Goal: Task Accomplishment & Management: Complete application form

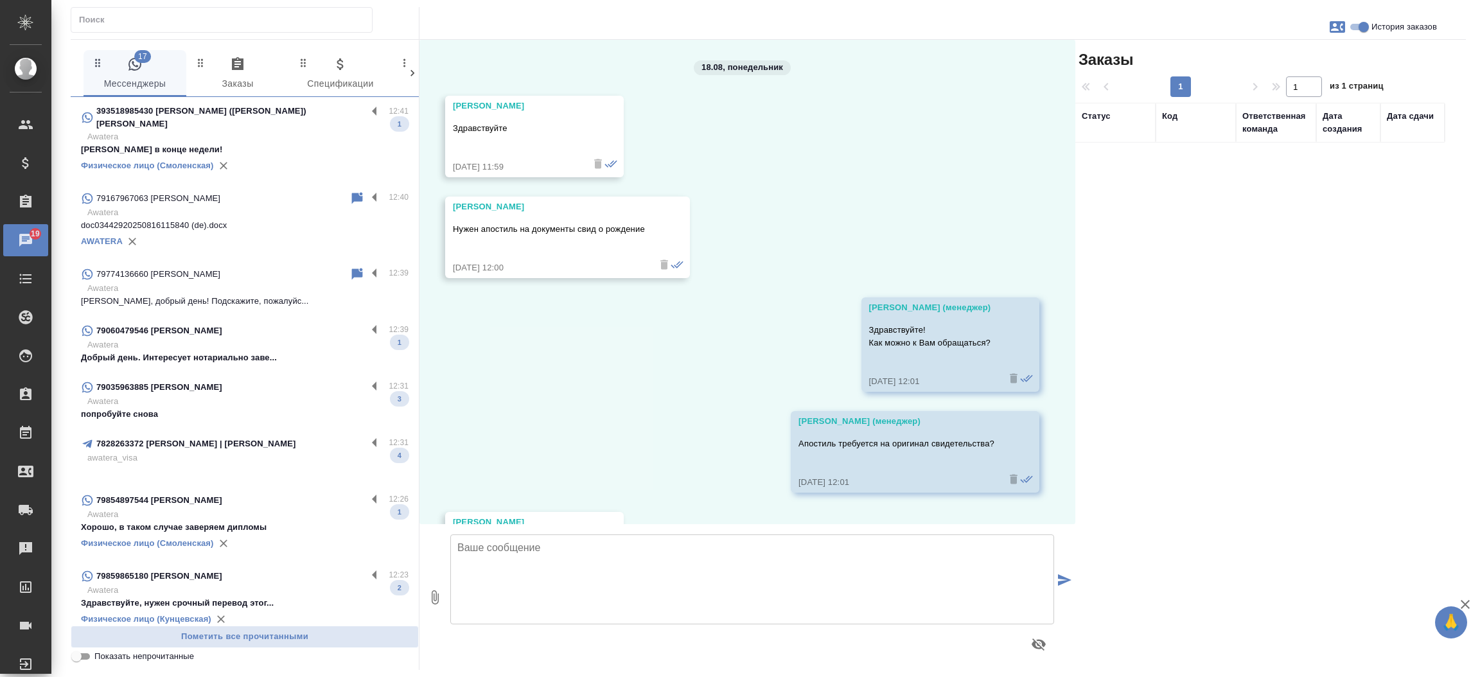
scroll to position [435, 0]
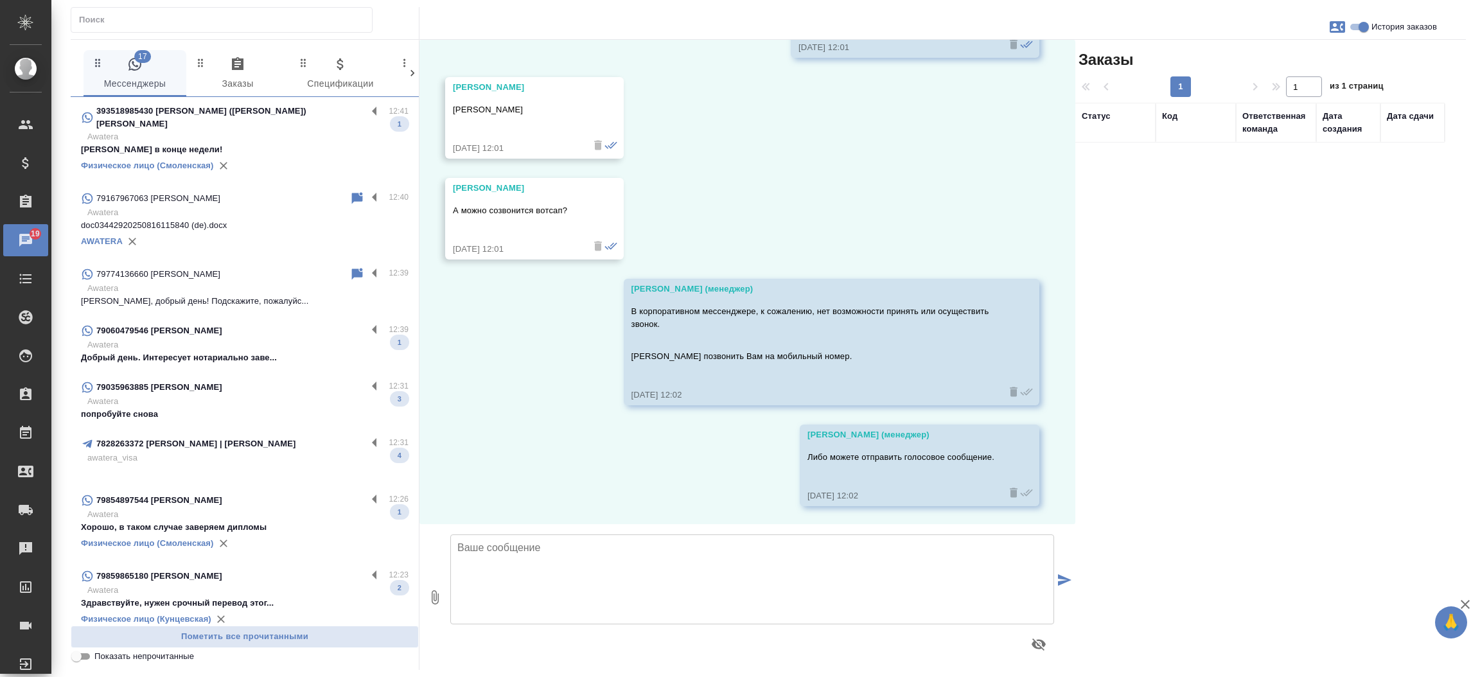
click at [166, 26] on input "text" at bounding box center [225, 20] width 293 height 18
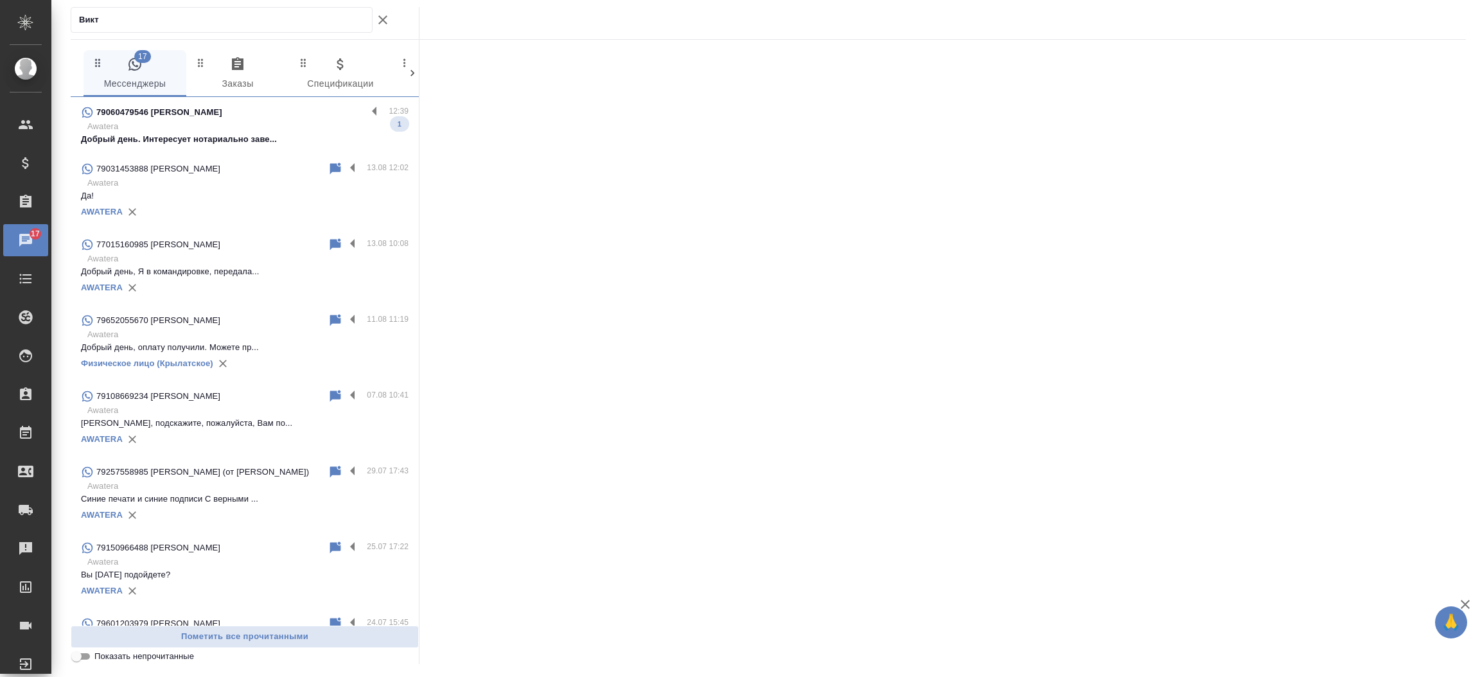
type input "Викт"
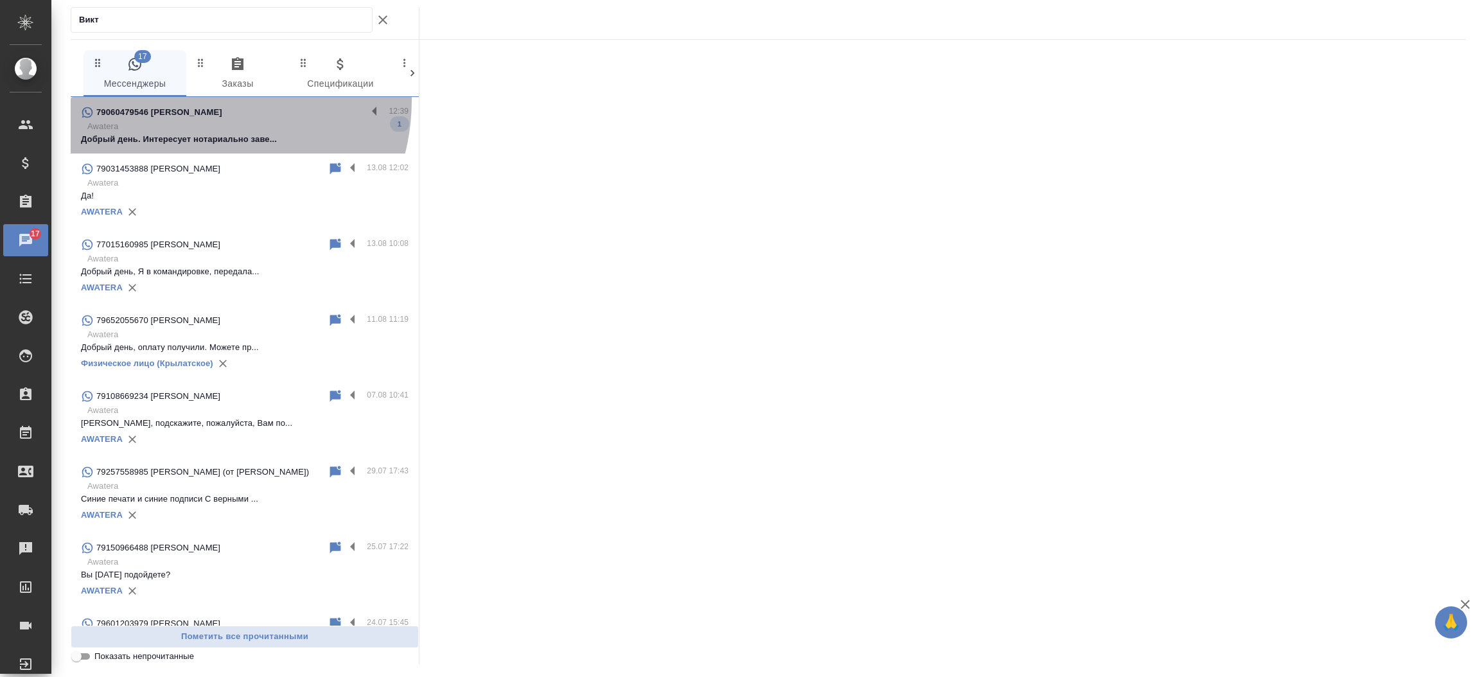
click at [191, 100] on div "79060479546 [PERSON_NAME] 12:39 Awatera Добрый день. Интересует нотариально зав…" at bounding box center [245, 125] width 348 height 57
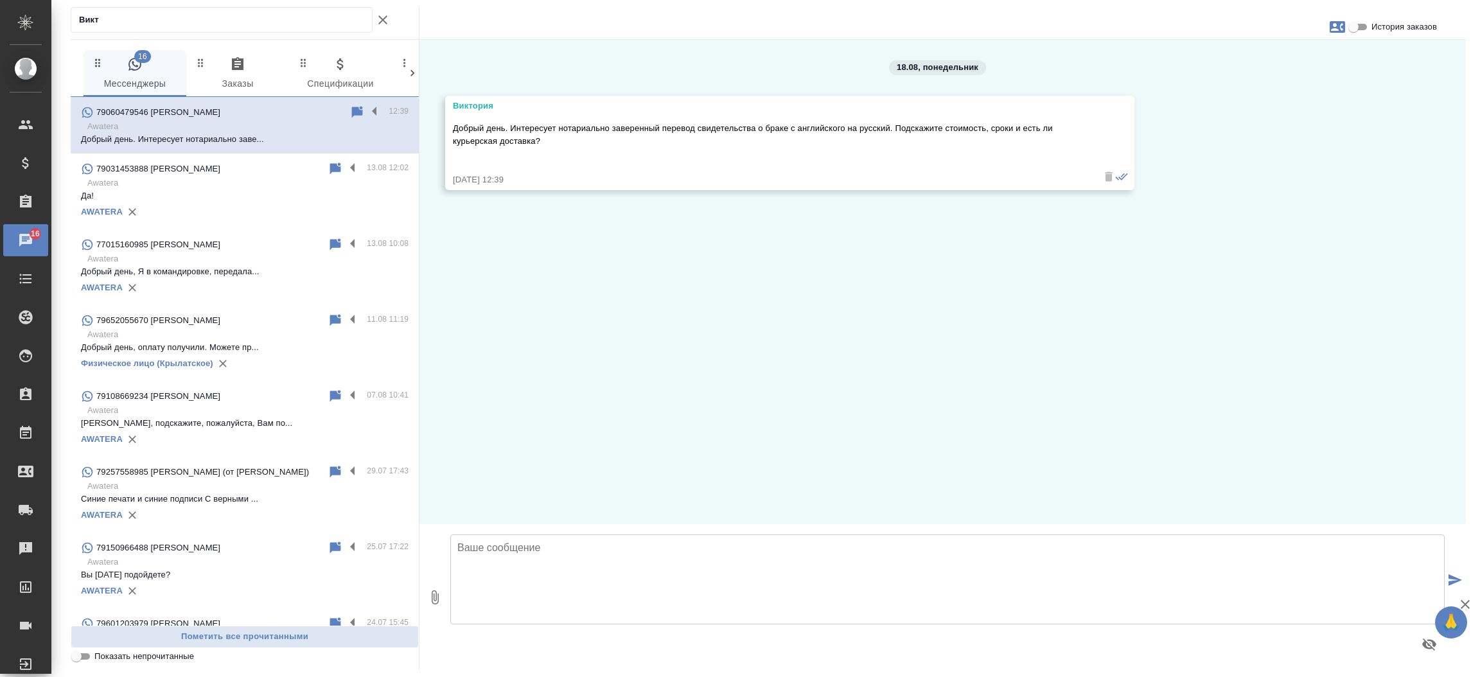
click at [585, 576] on textarea at bounding box center [947, 580] width 995 height 90
type textarea "Добрый день, [PERSON_NAME]! Направьте пожалуйста скан документа для расчета сто…"
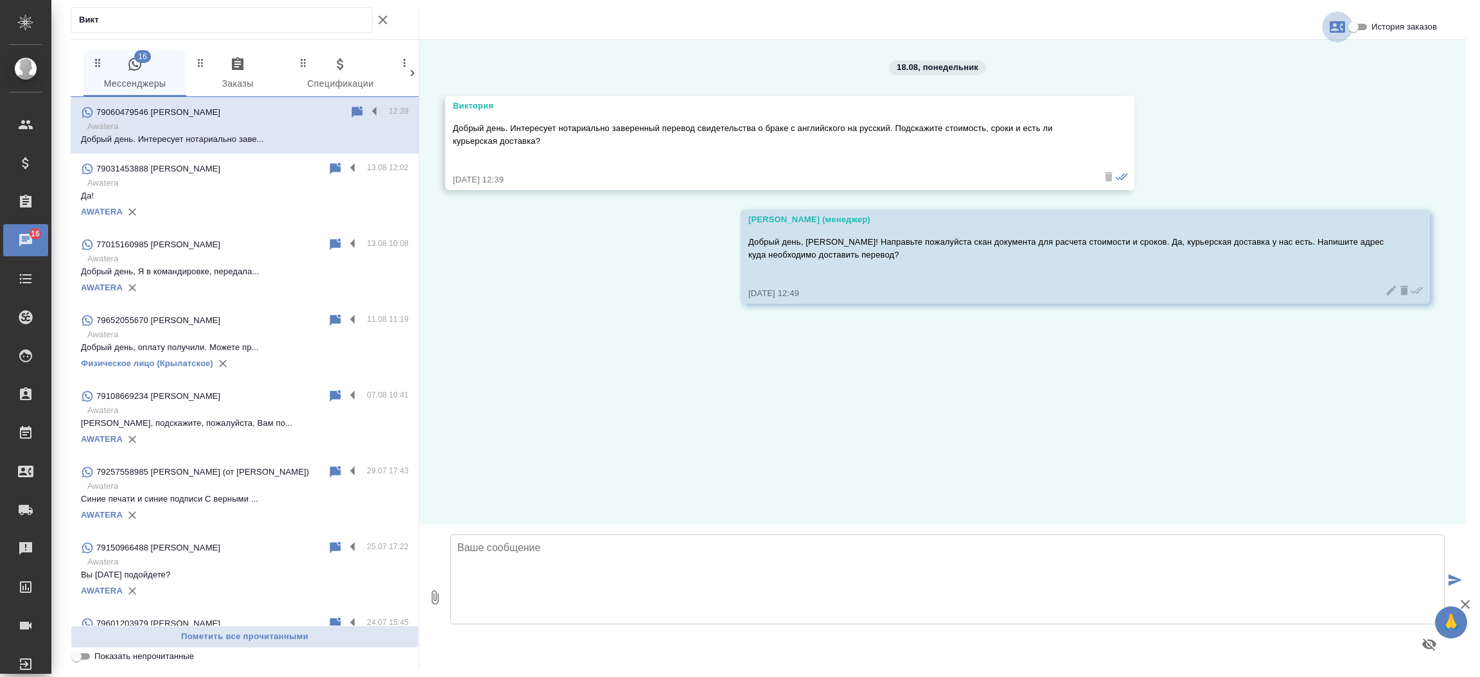
click at [1338, 21] on icon "button" at bounding box center [1337, 26] width 15 height 15
click at [1278, 53] on div "Создать заявку" at bounding box center [1281, 62] width 81 height 28
select select "RU"
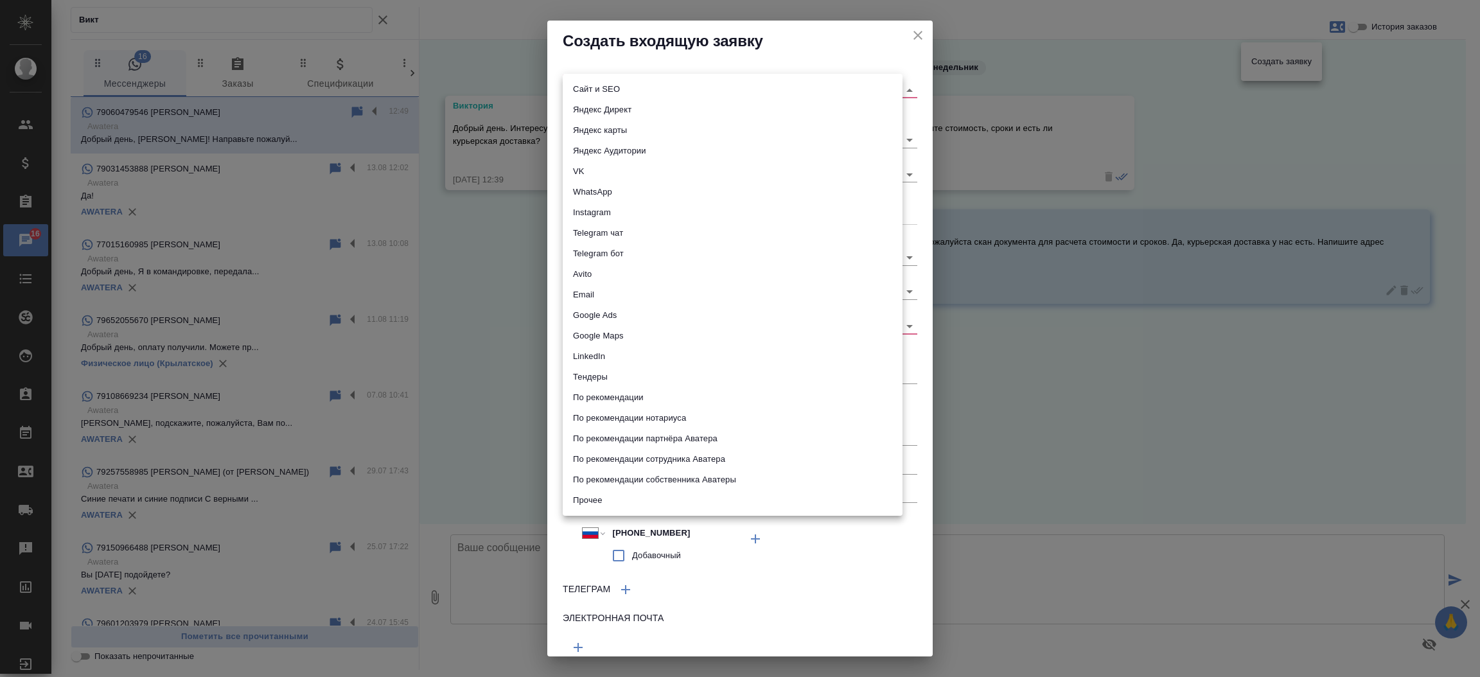
click at [801, 88] on body "🙏 .cls-1 fill:#fff; AWATERA [PERSON_NAME]prutko Клиенты Спецификации Заказы 16 …" at bounding box center [740, 338] width 1480 height 677
click at [736, 94] on li "Сайт и SEO" at bounding box center [733, 89] width 340 height 21
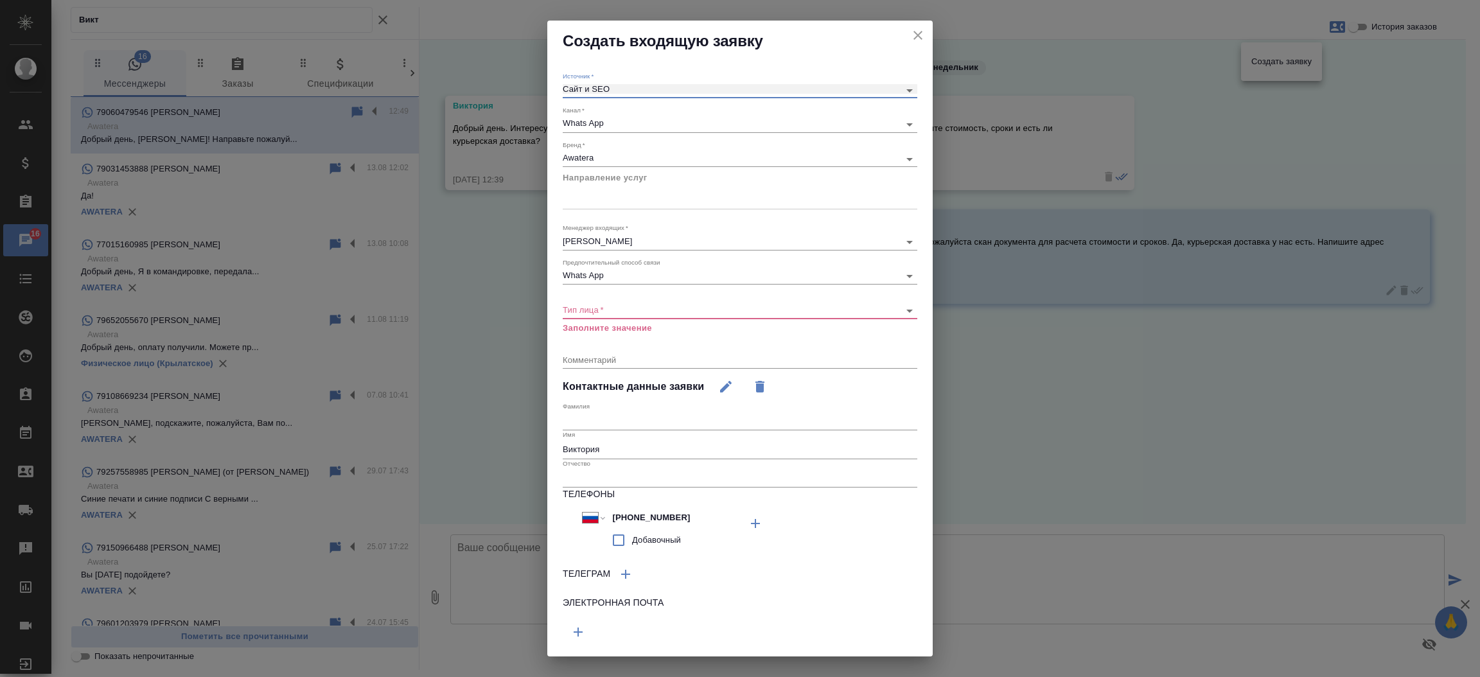
type input "seo"
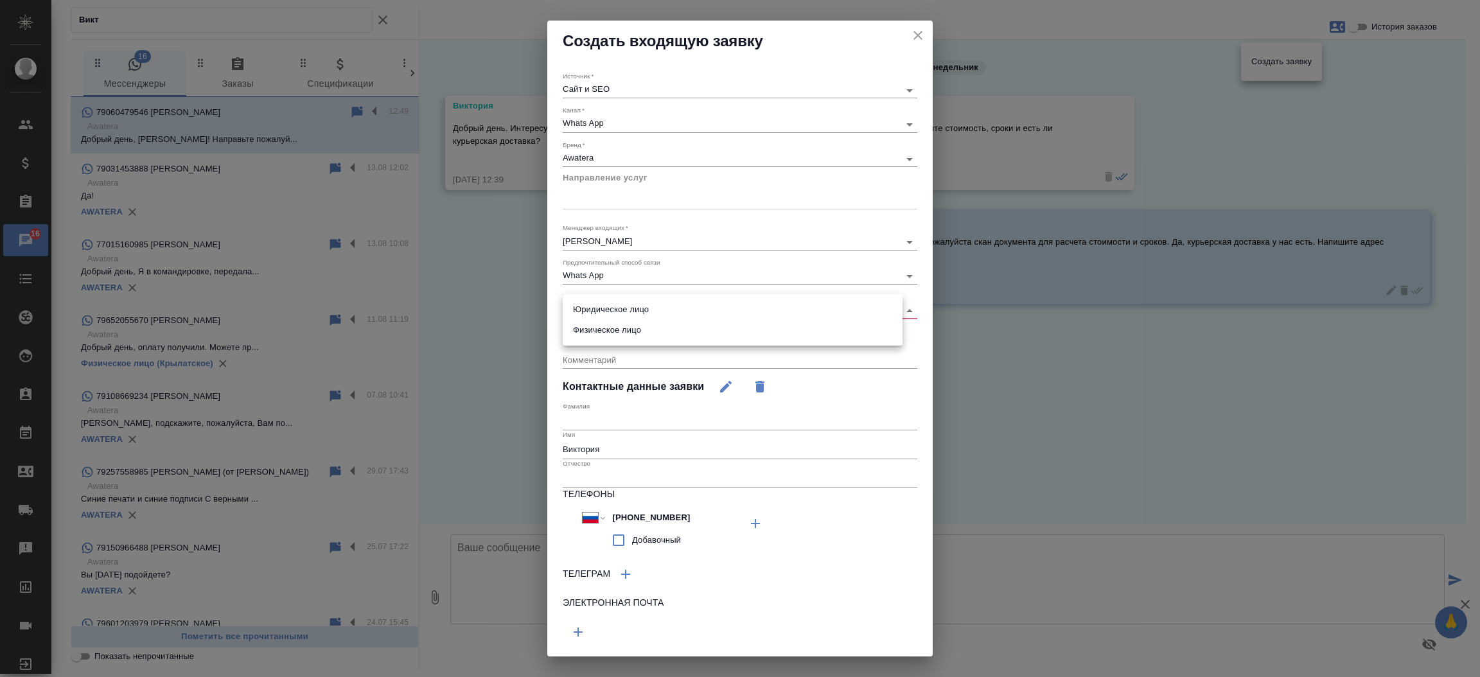
click at [623, 305] on body "🙏 .cls-1 fill:#fff; AWATERA [PERSON_NAME]prutko Клиенты Спецификации Заказы 16 …" at bounding box center [740, 338] width 1480 height 677
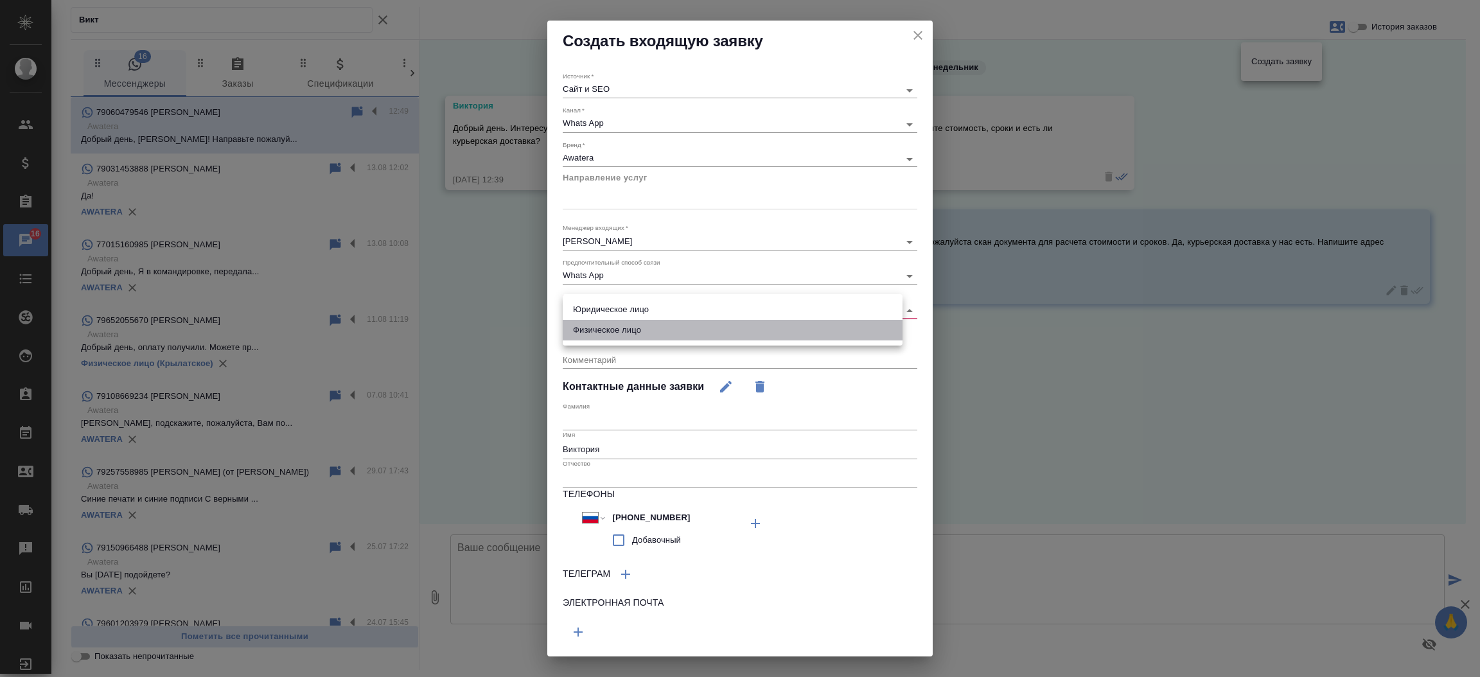
click at [622, 331] on li "Физическое лицо" at bounding box center [733, 330] width 340 height 21
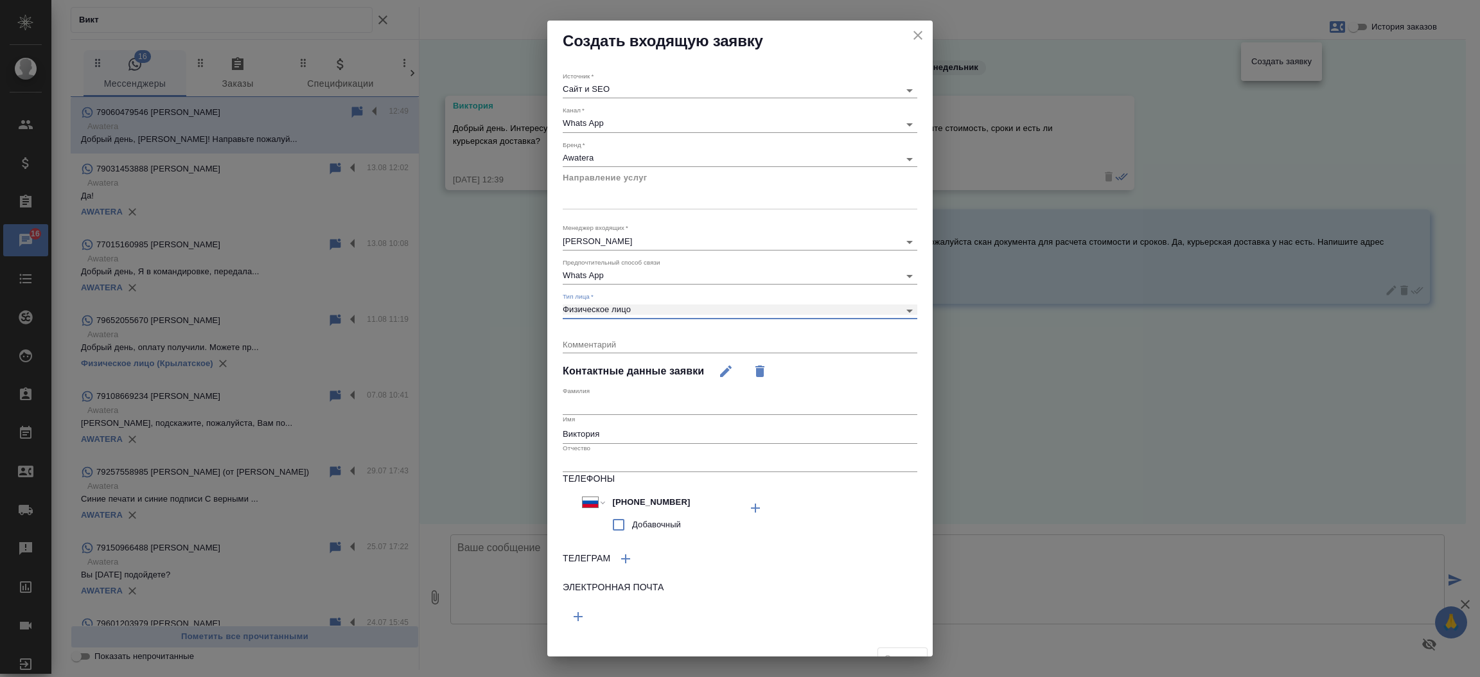
type input "private"
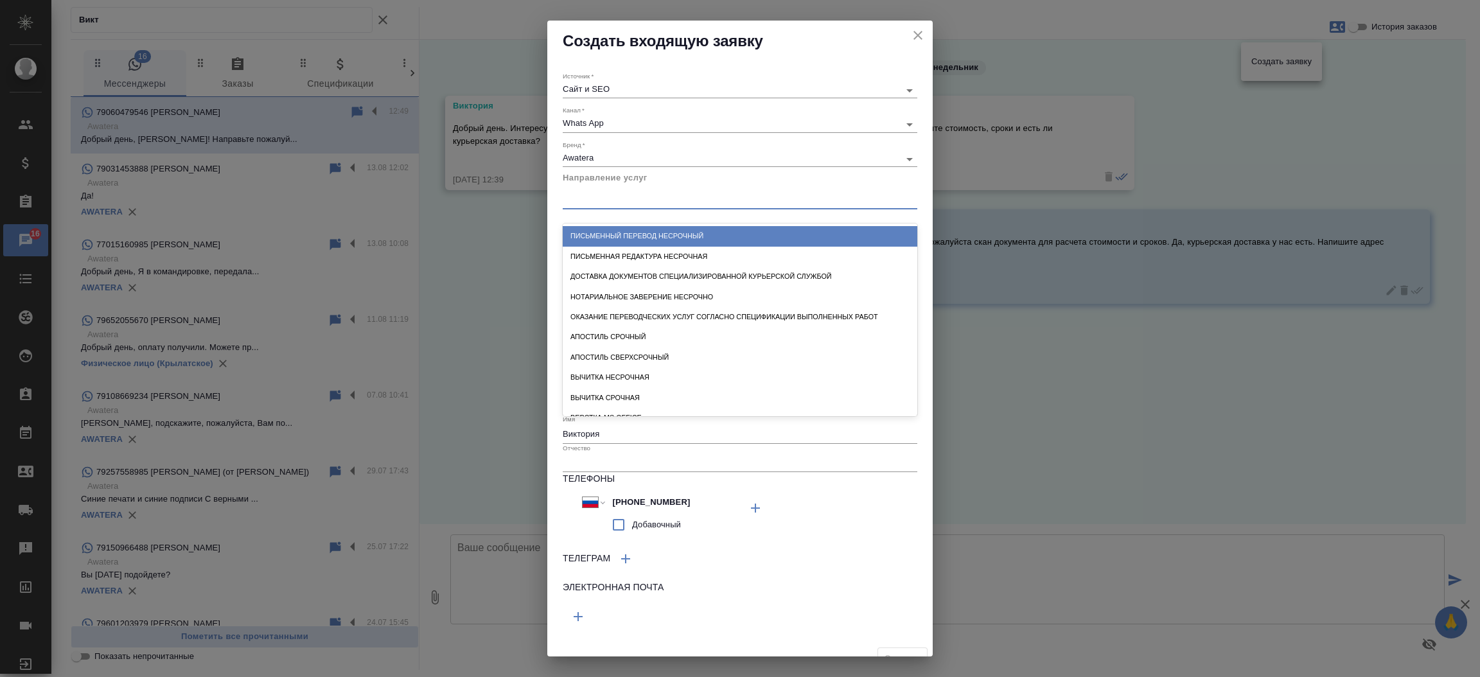
click at [599, 196] on div at bounding box center [740, 197] width 355 height 19
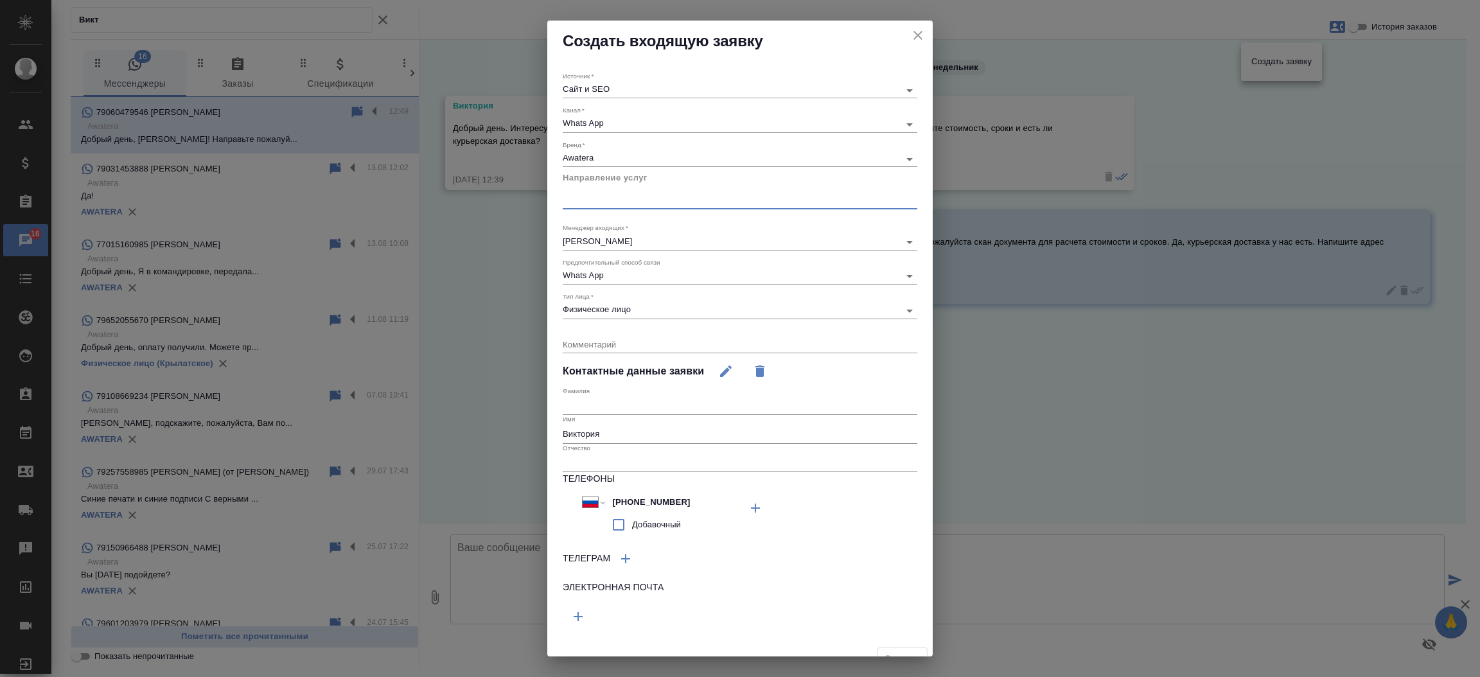
click at [599, 196] on div at bounding box center [740, 197] width 355 height 19
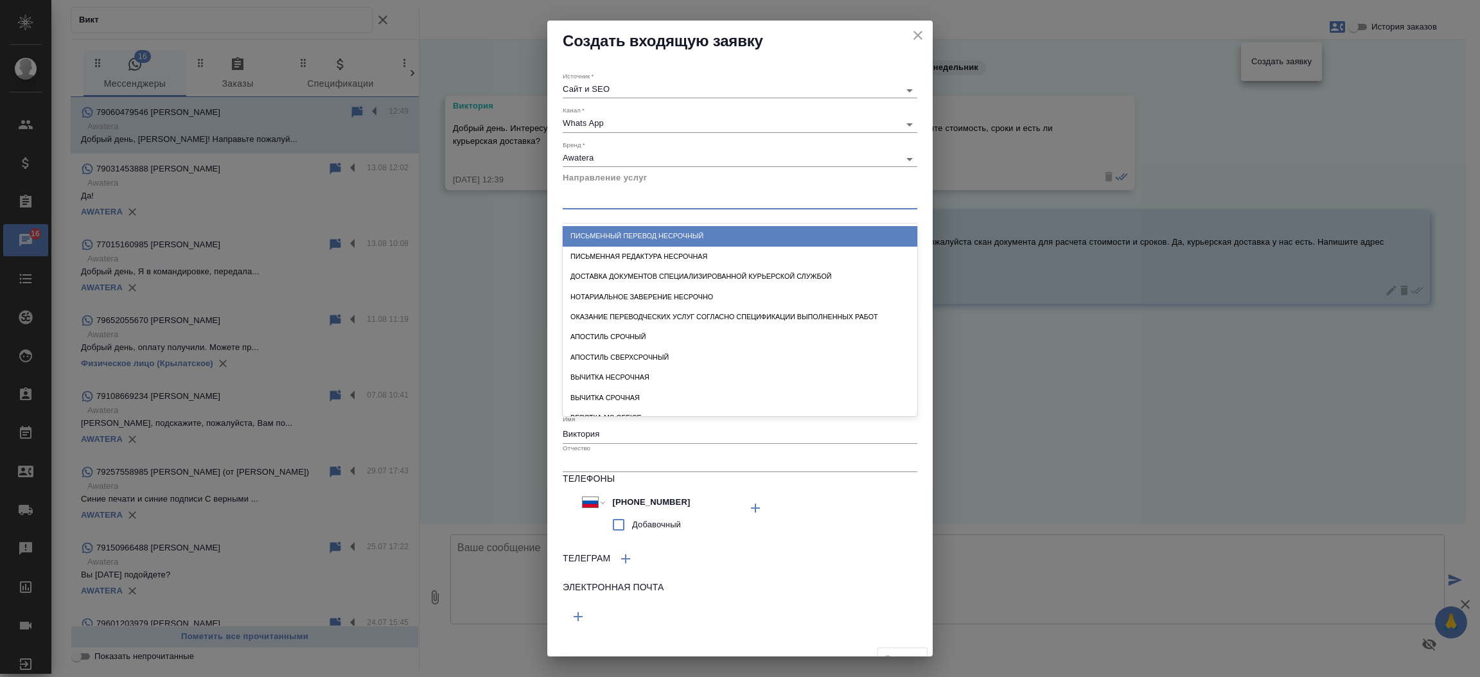
click at [599, 196] on div at bounding box center [740, 197] width 355 height 19
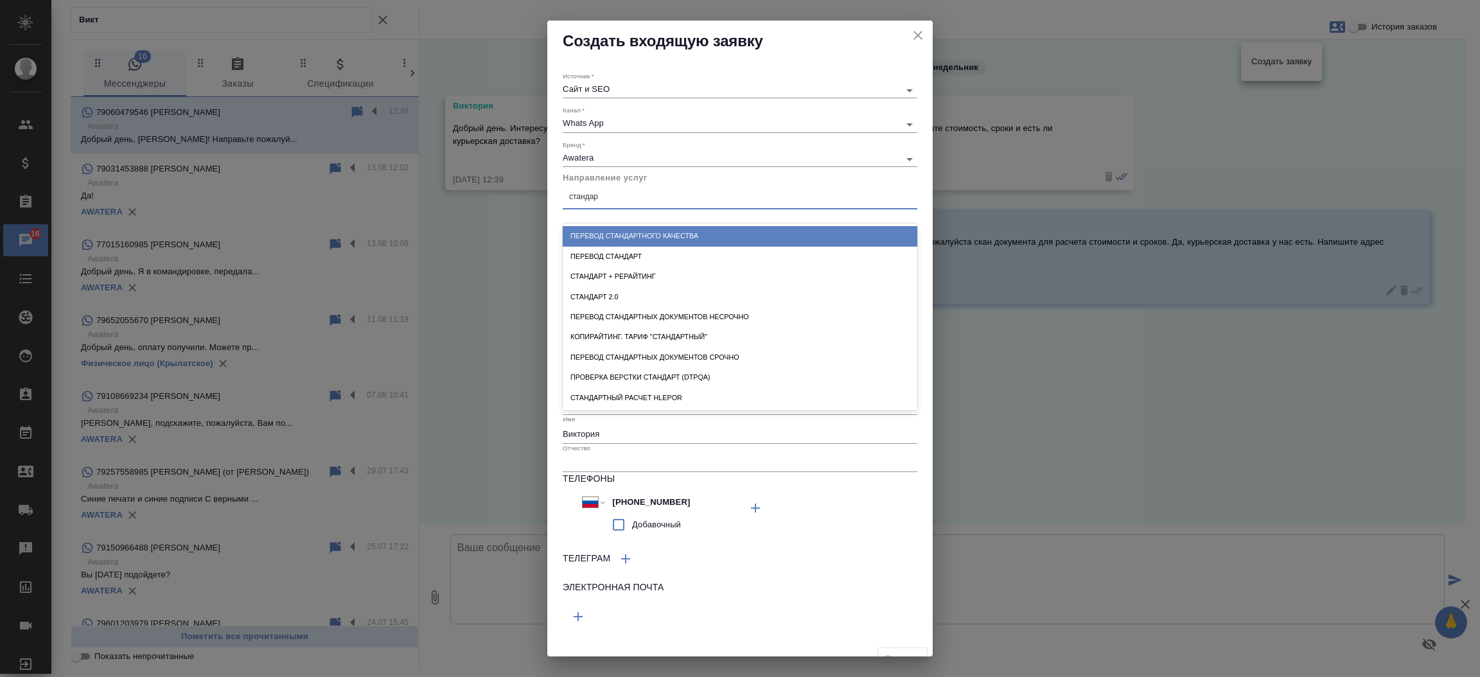
type input "стандарт"
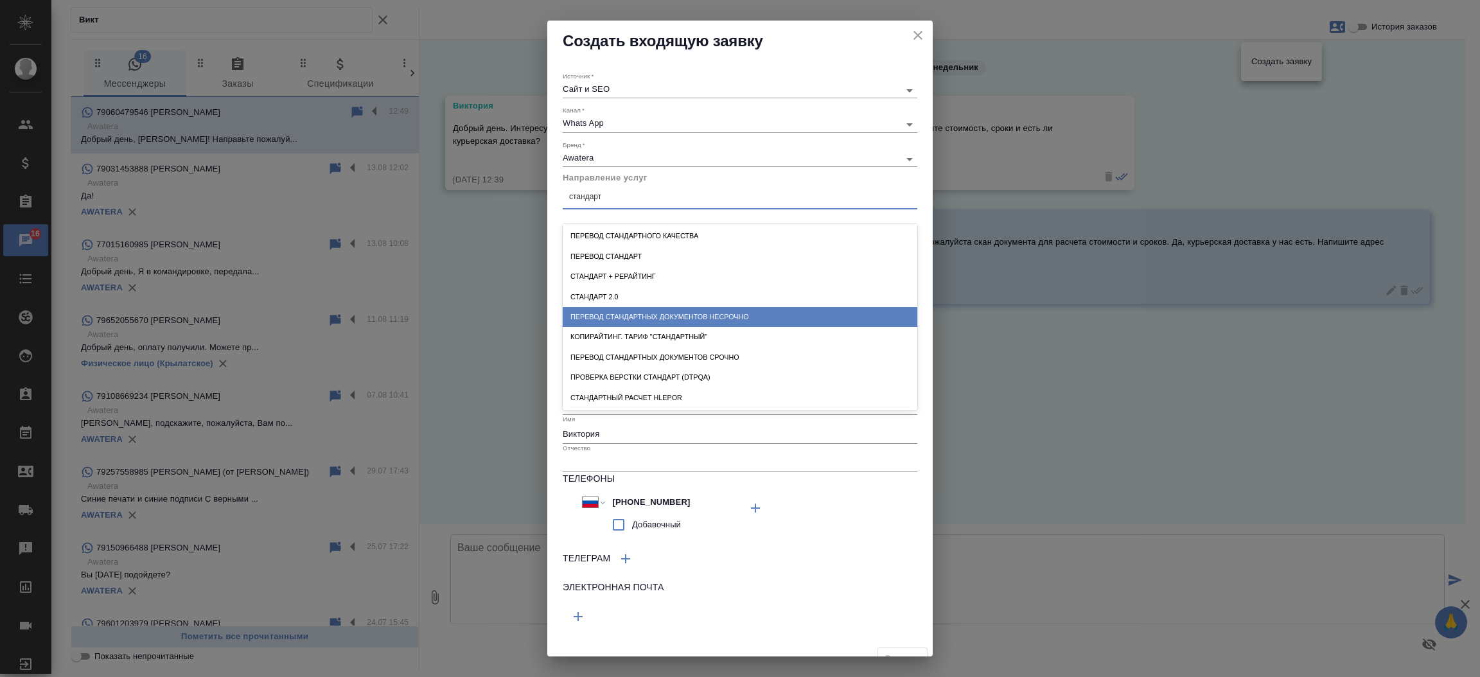
click at [632, 310] on div "Перевод стандартных документов несрочно" at bounding box center [740, 317] width 355 height 20
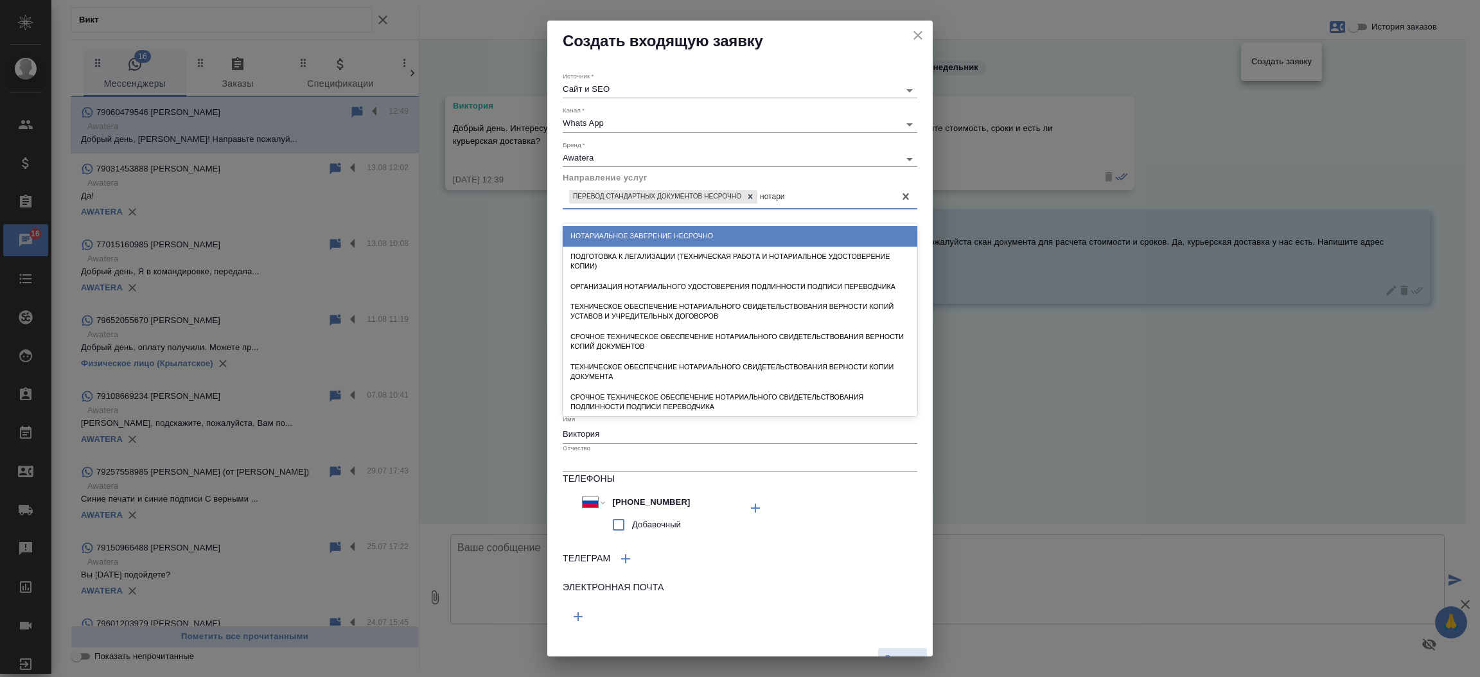
type input "нотариа"
click at [657, 233] on div "Нотариальное заверение несрочно" at bounding box center [740, 236] width 355 height 20
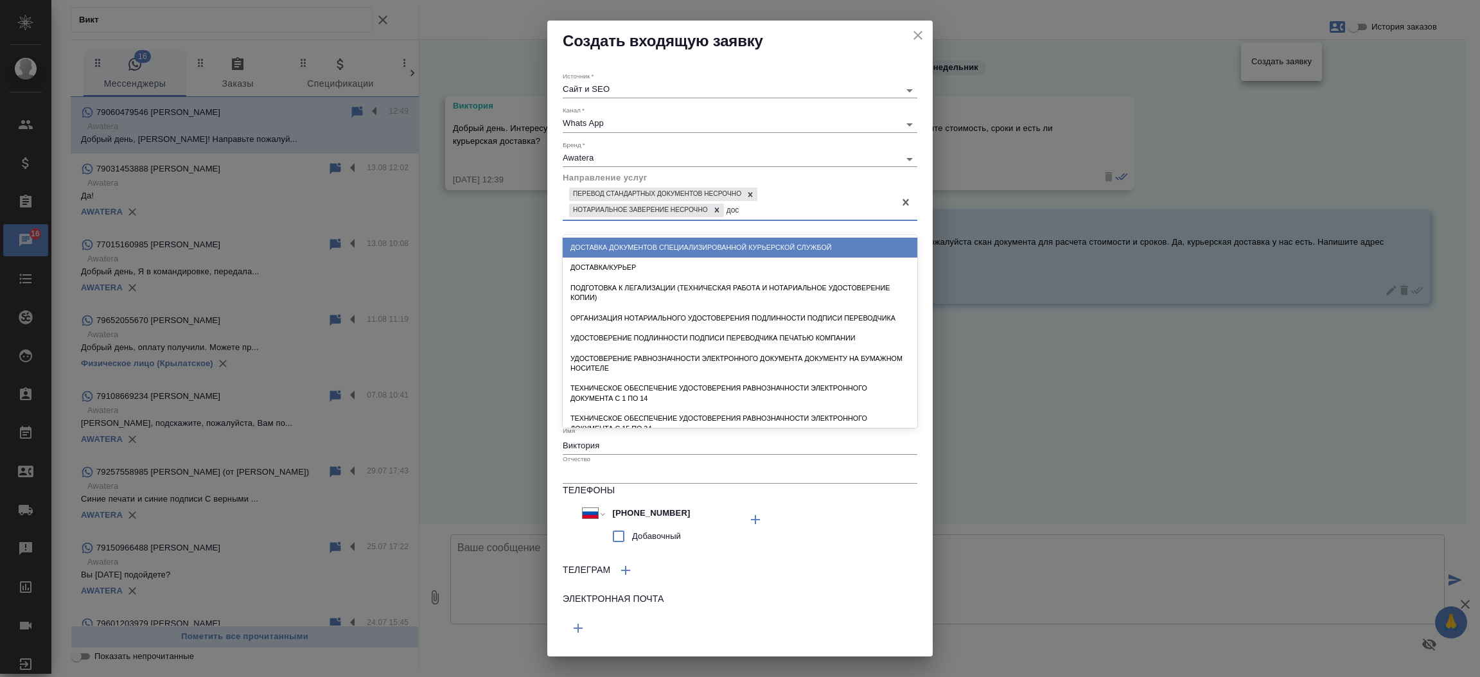
type input "дост"
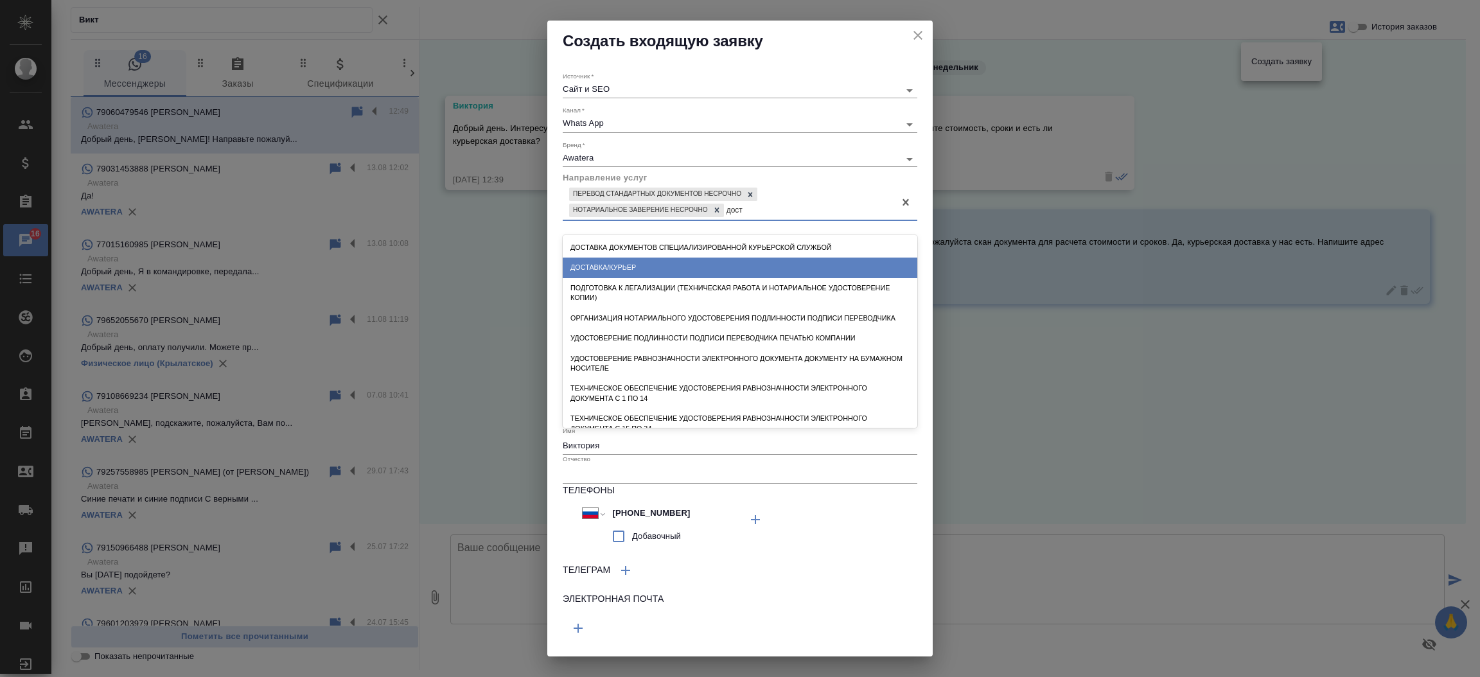
click at [637, 273] on div "Доставка/курьер" at bounding box center [740, 268] width 355 height 20
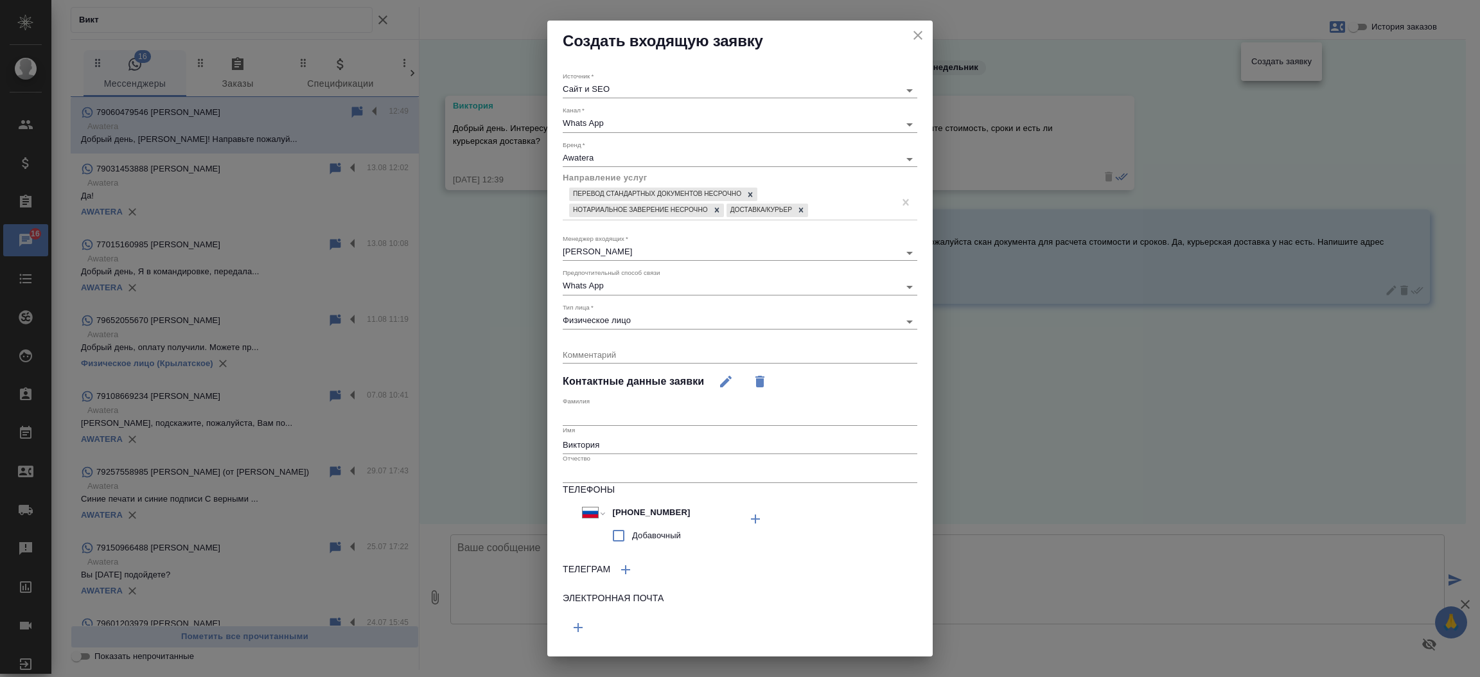
scroll to position [28, 0]
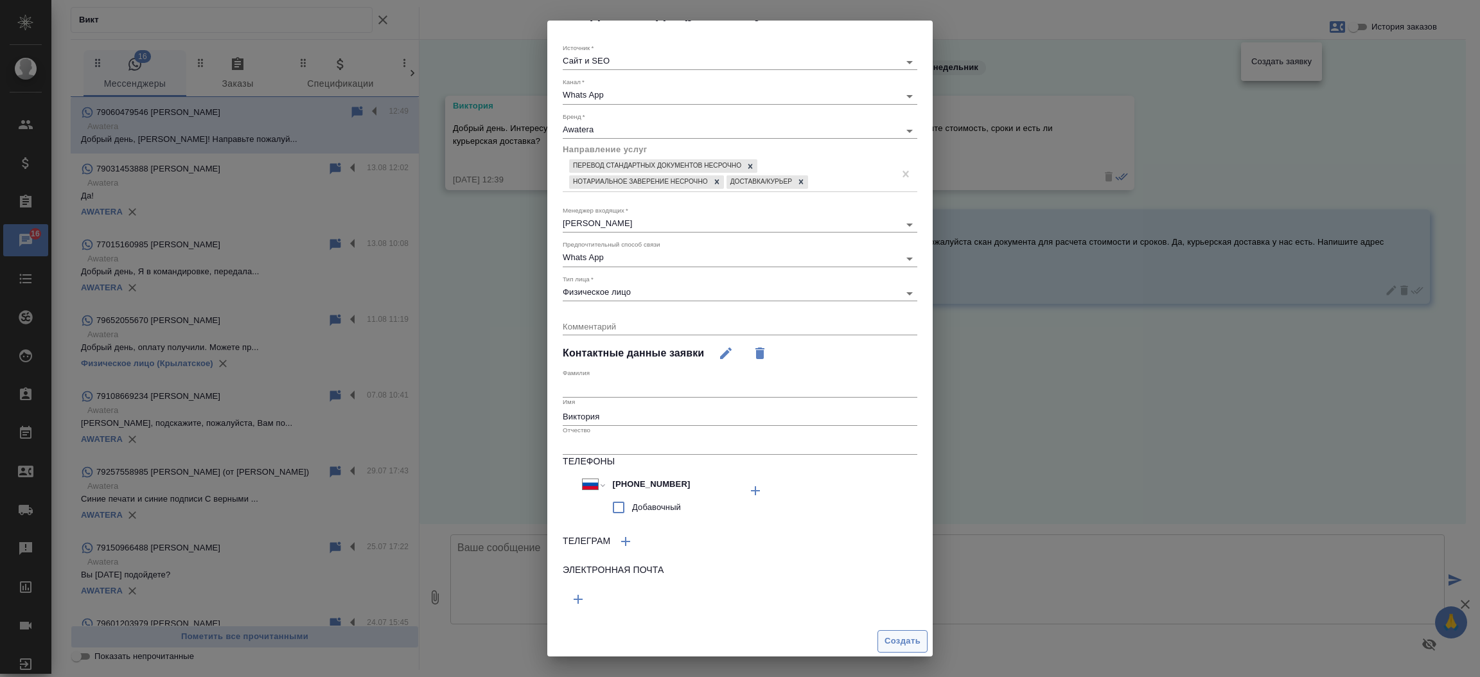
click at [899, 632] on div "Создать" at bounding box center [739, 641] width 385 height 33
click at [899, 632] on button "Создать" at bounding box center [903, 641] width 50 height 22
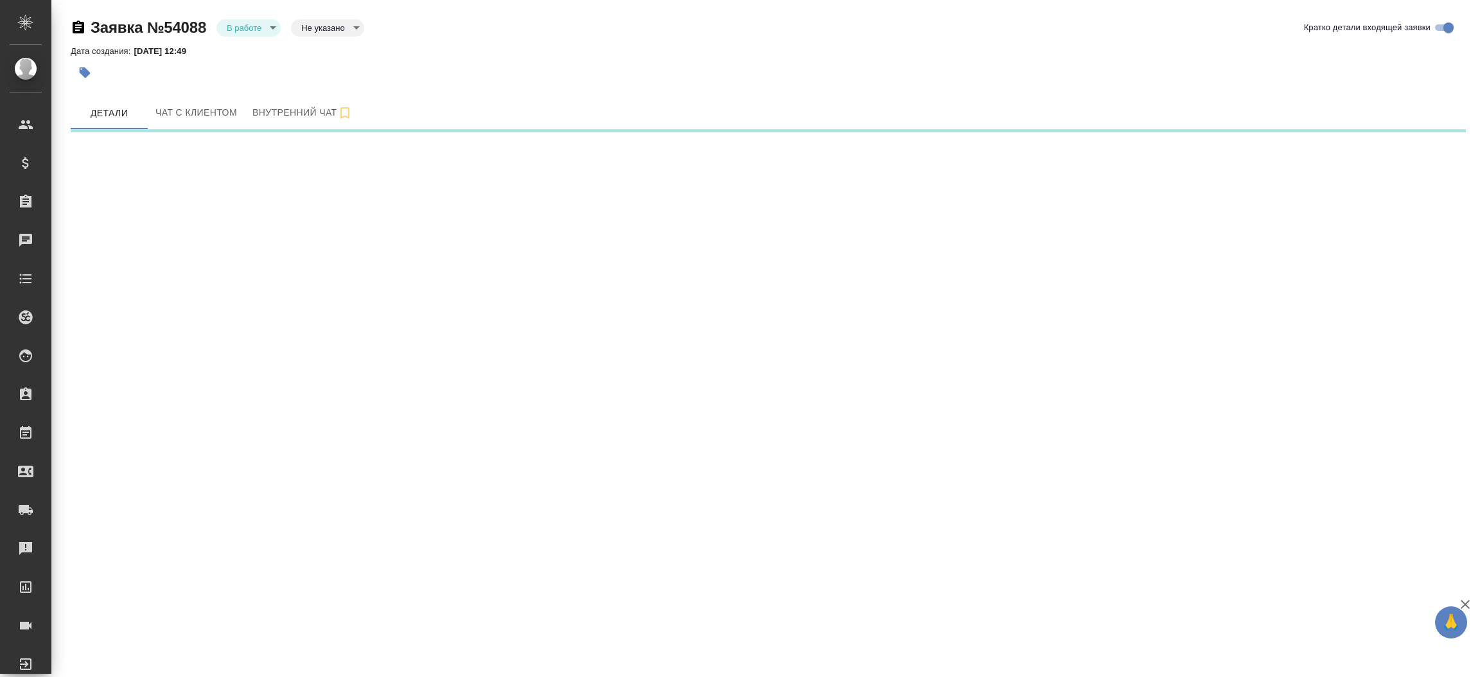
select select "RU"
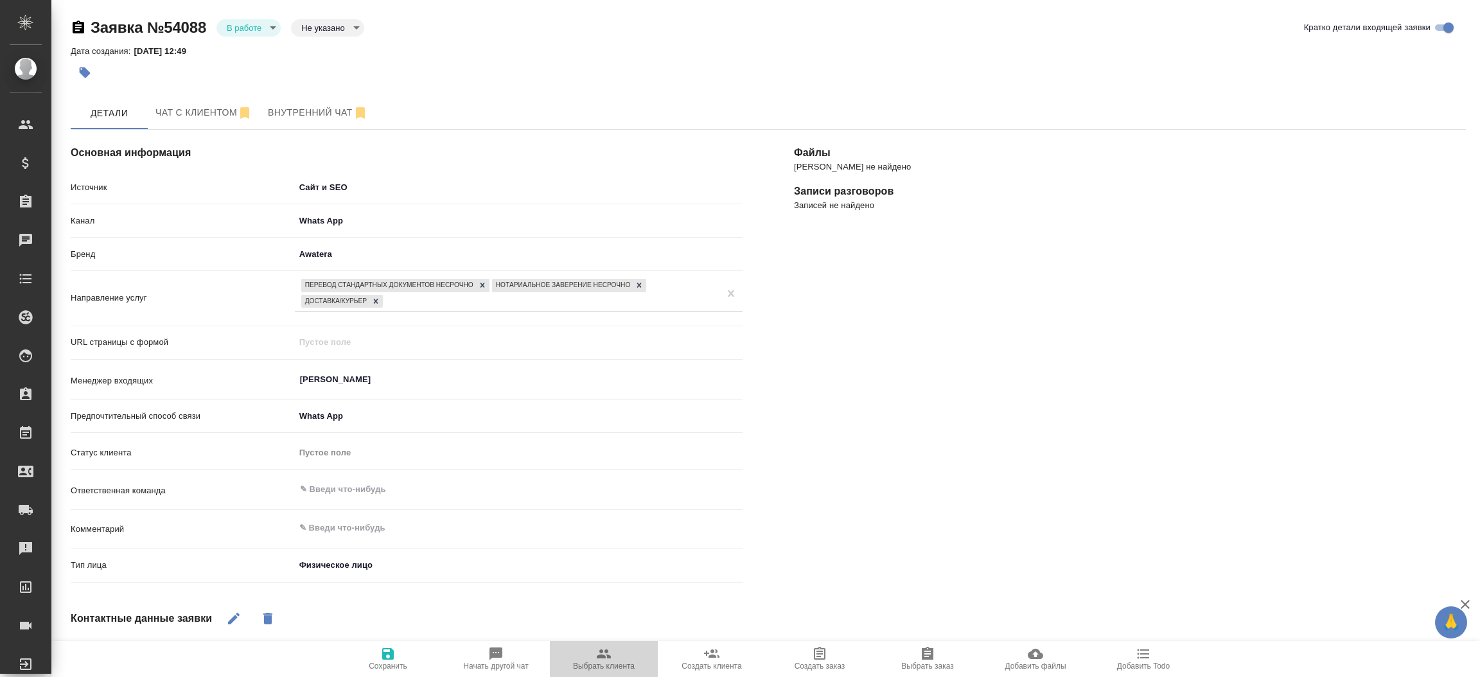
click at [595, 659] on span "Выбрать клиента" at bounding box center [604, 658] width 93 height 24
type textarea "x"
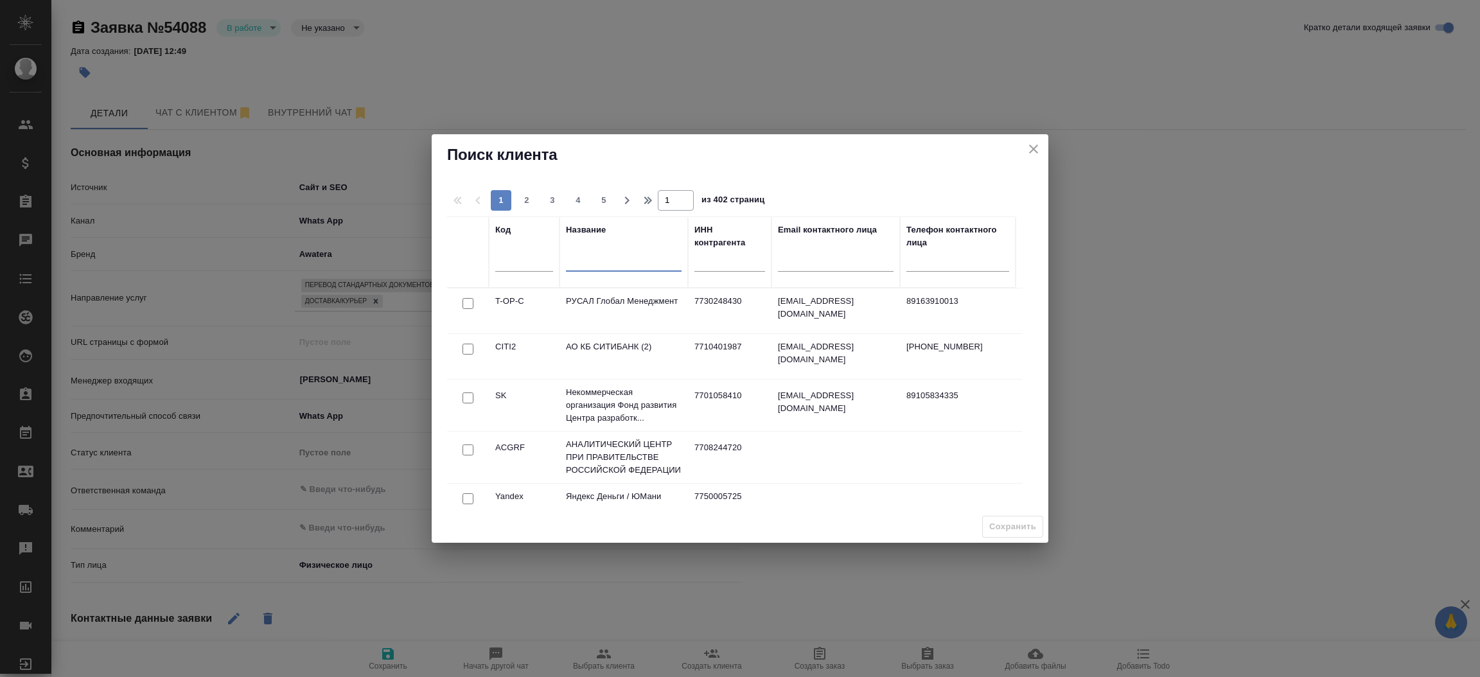
click at [583, 264] on input "text" at bounding box center [624, 264] width 116 height 16
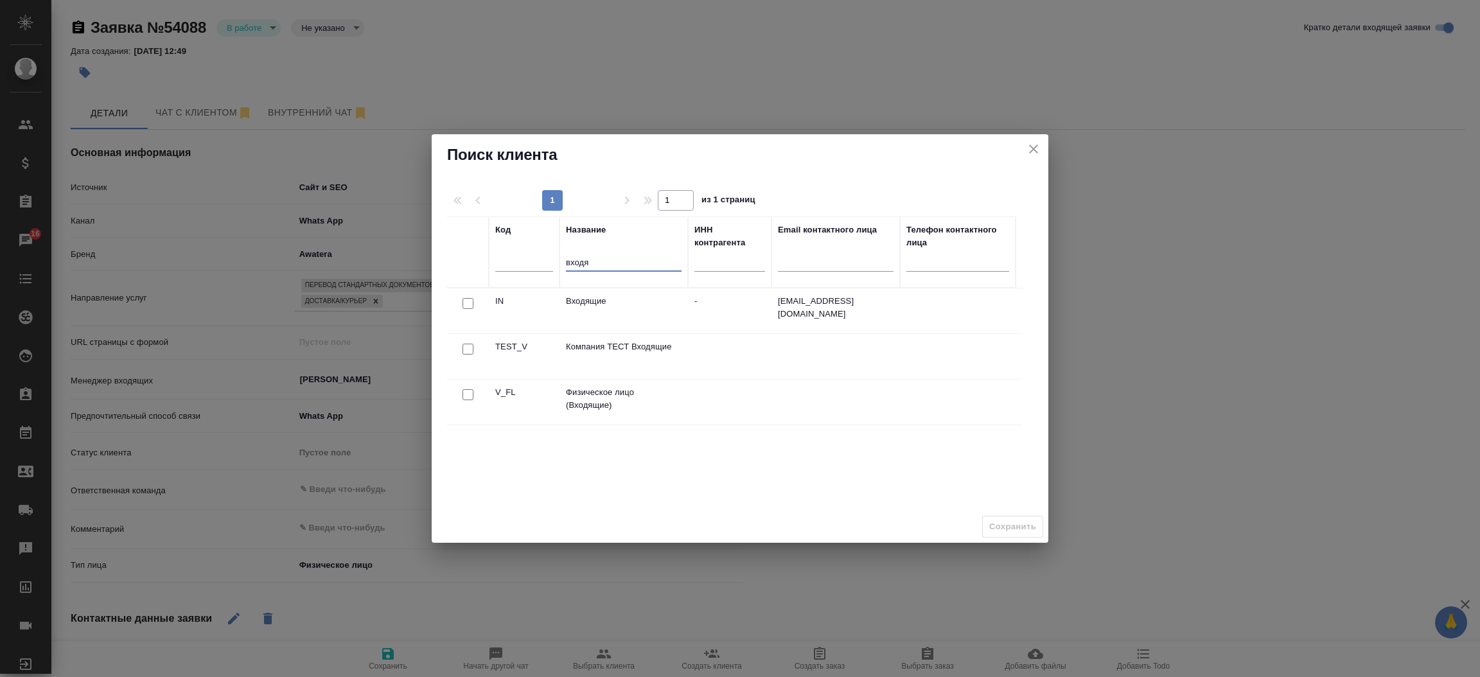
type input "входя"
click at [466, 309] on input "checkbox" at bounding box center [468, 303] width 11 height 11
checkbox input "true"
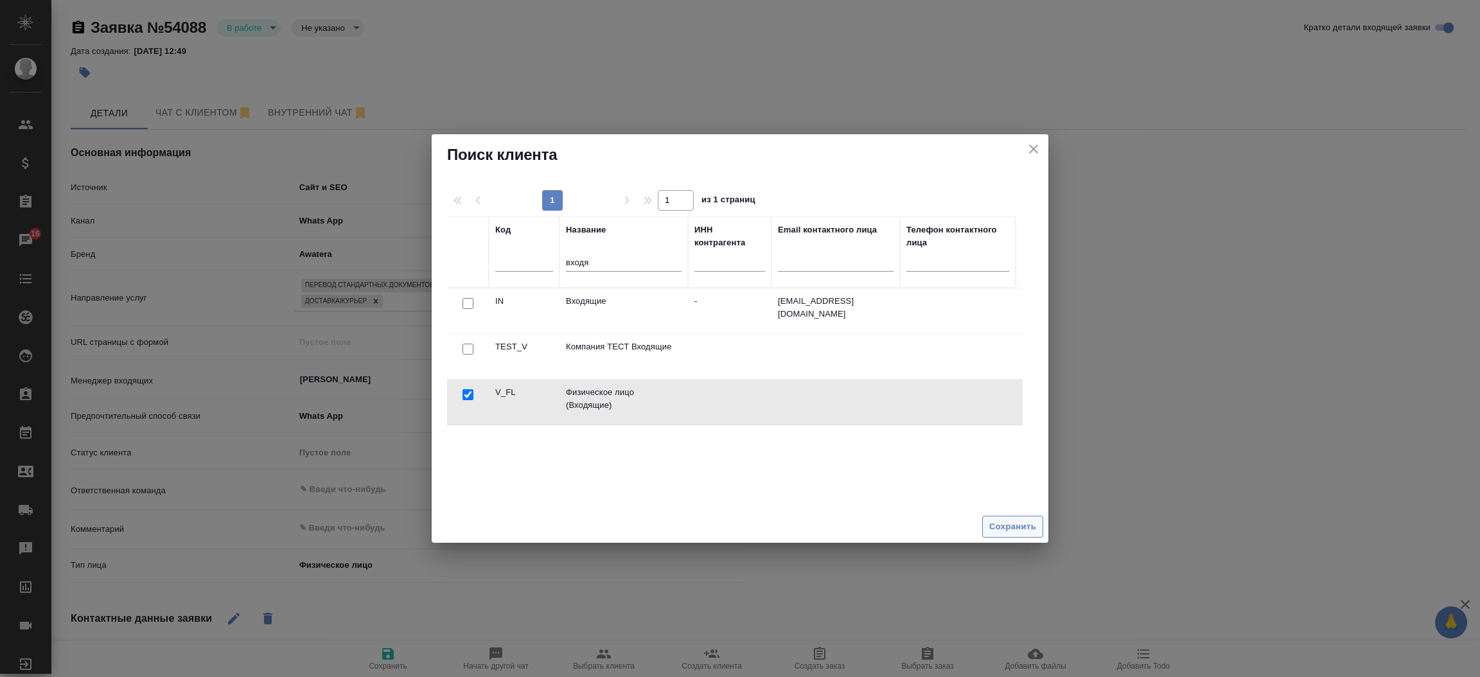
drag, startPoint x: 1023, startPoint y: 515, endPoint x: 1013, endPoint y: 534, distance: 21.8
click at [1013, 534] on div "Сохранить" at bounding box center [740, 527] width 617 height 33
click at [1013, 534] on span "Сохранить" at bounding box center [1012, 527] width 47 height 15
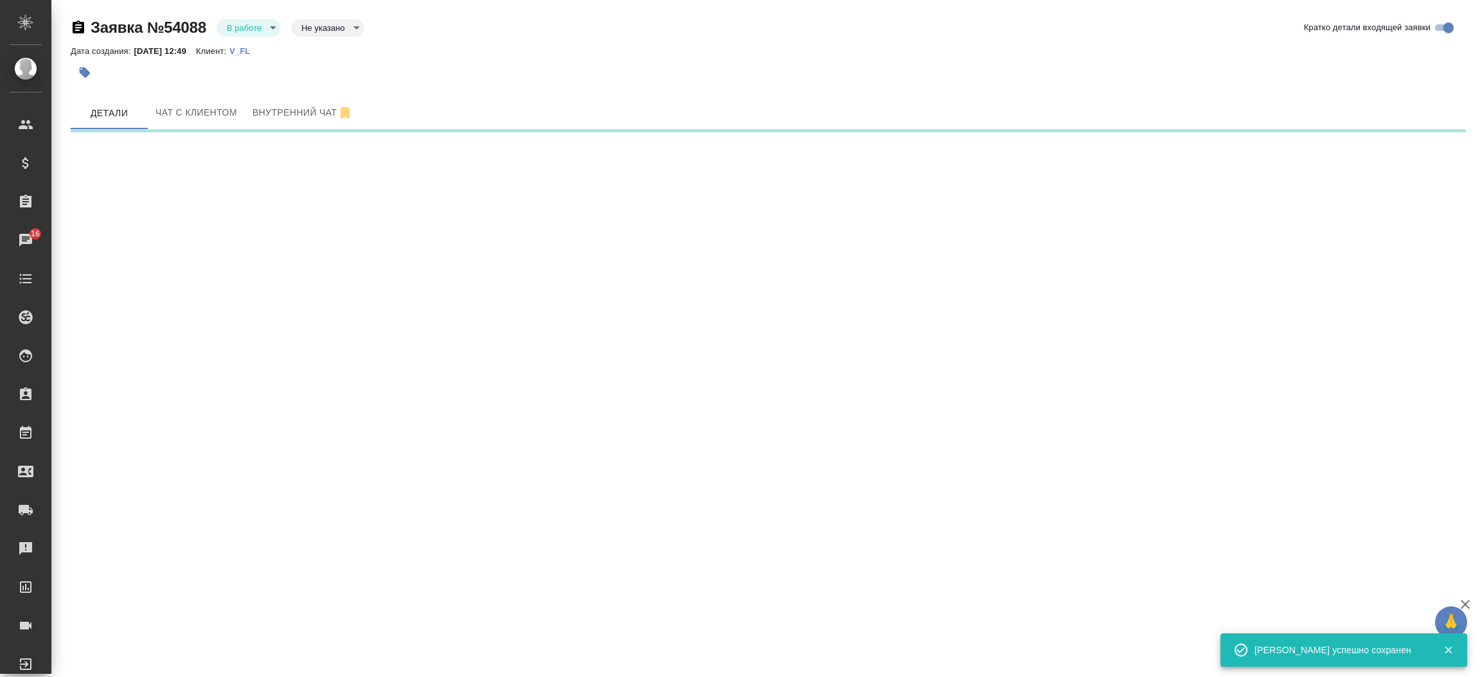
select select "RU"
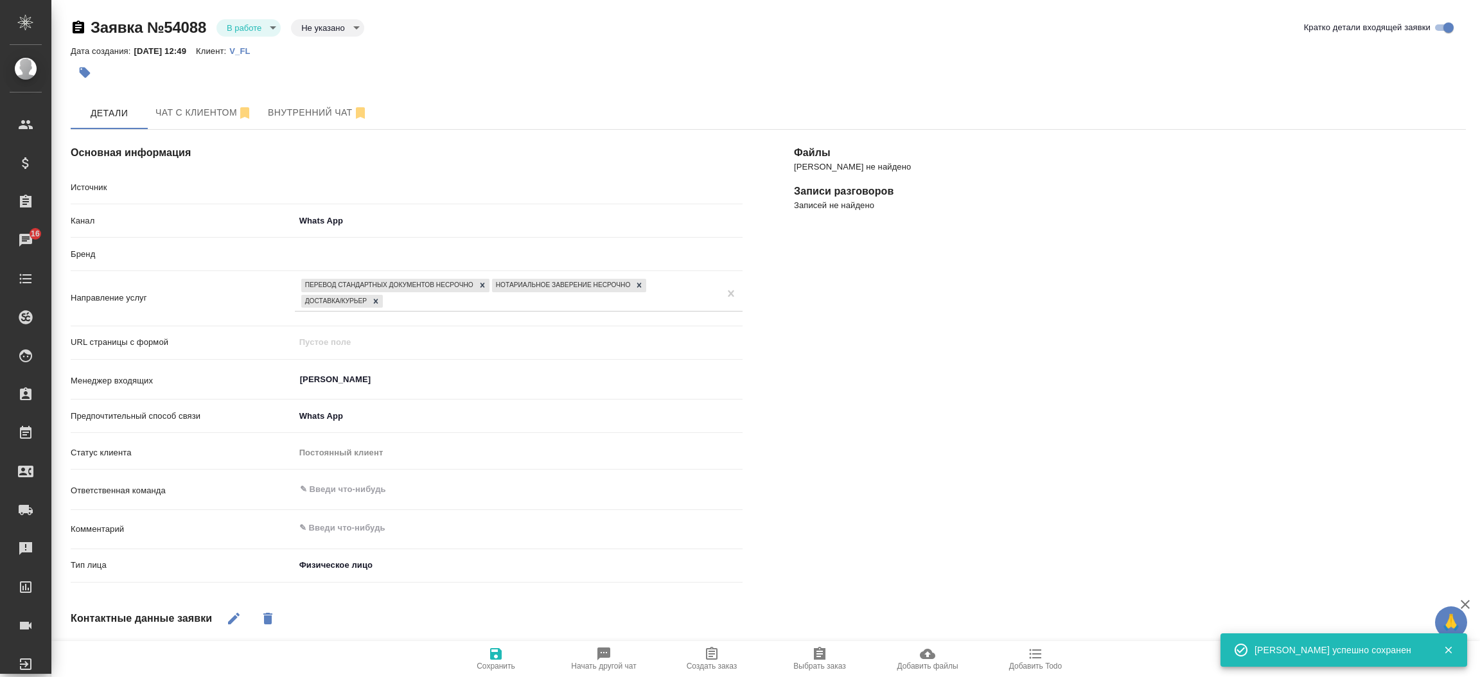
type textarea "x"
